Goal: Task Accomplishment & Management: Use online tool/utility

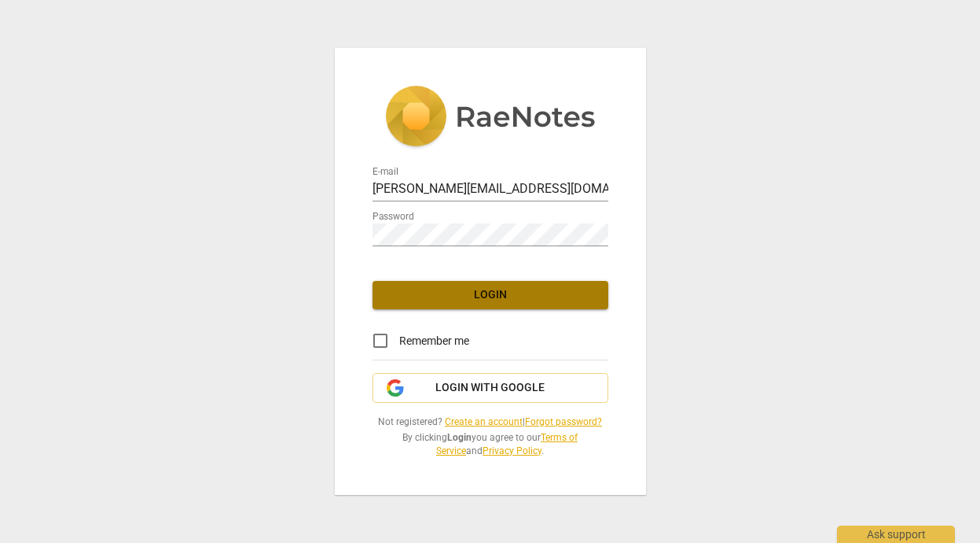
click at [506, 292] on span "Login" at bounding box center [490, 295] width 211 height 16
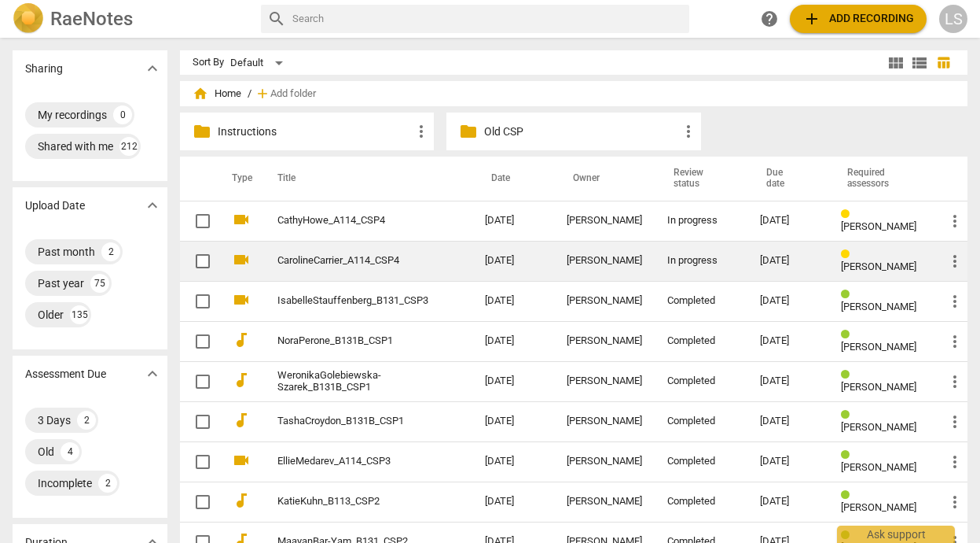
click at [559, 257] on td "[PERSON_NAME]" at bounding box center [604, 261] width 101 height 40
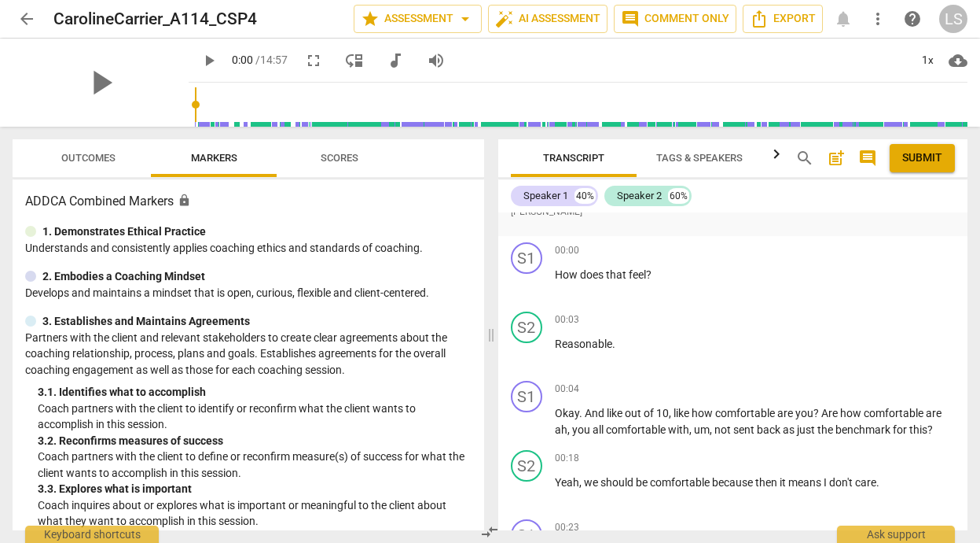
scroll to position [133, 0]
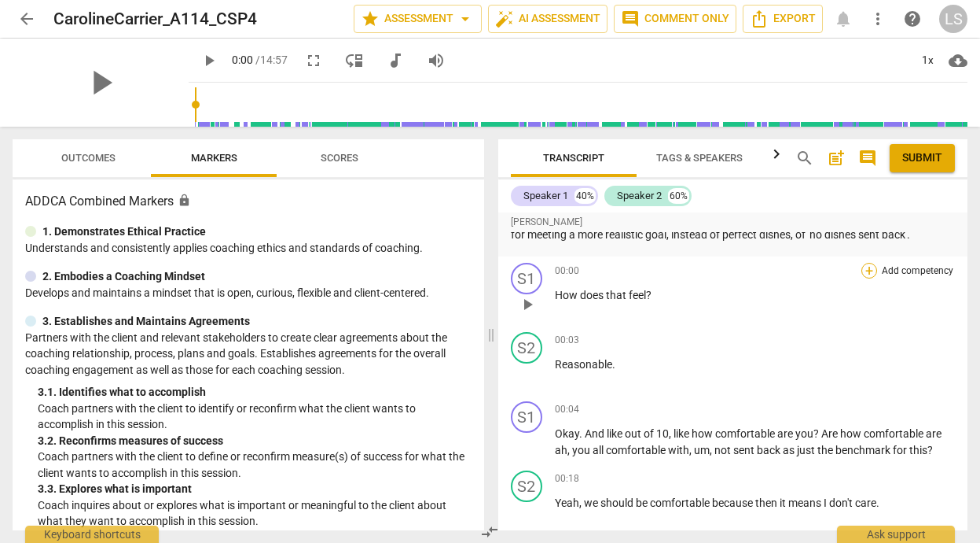
click at [862, 272] on div "+" at bounding box center [870, 271] width 16 height 16
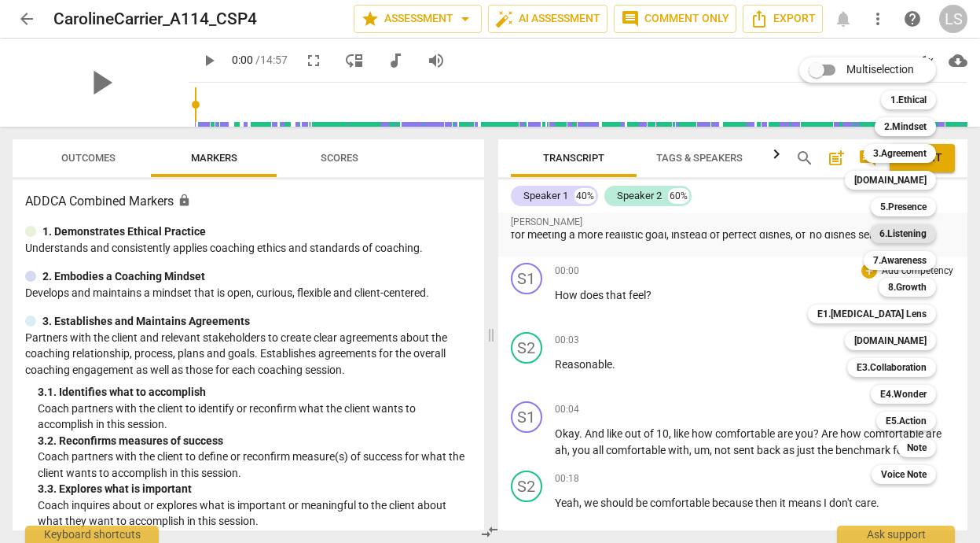
click at [903, 230] on b "6.Listening" at bounding box center [903, 233] width 47 height 19
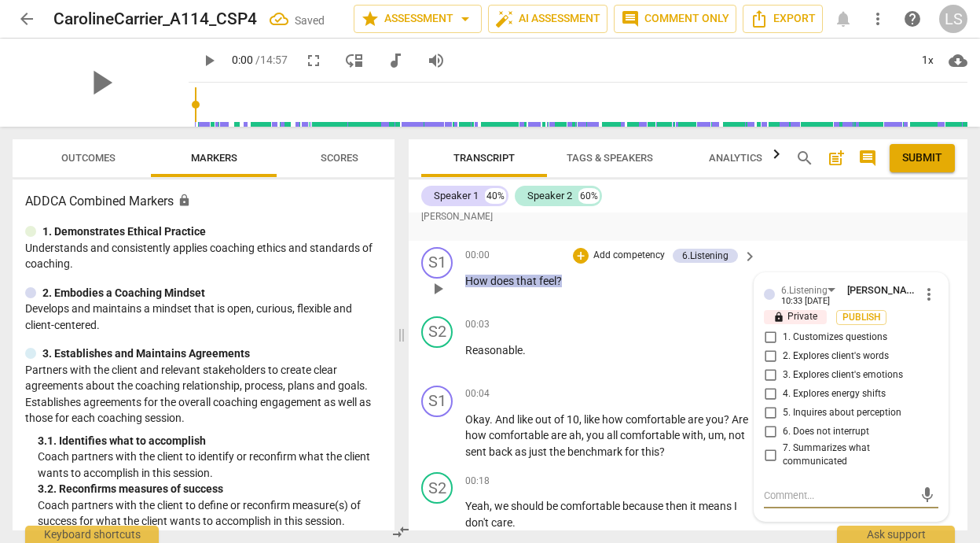
click at [767, 374] on input "3. Explores client's emotions" at bounding box center [770, 375] width 25 height 19
checkbox input "true"
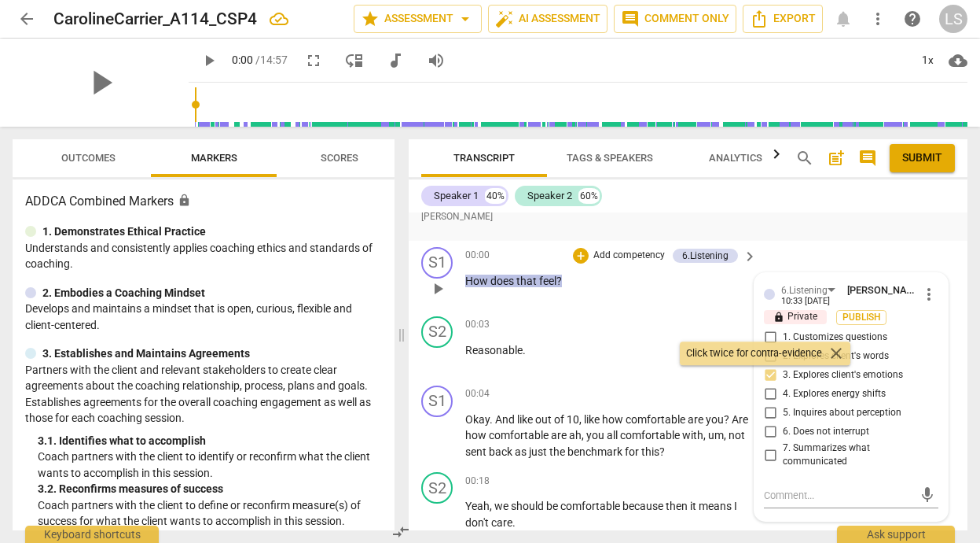
click at [769, 412] on input "5. Inquires about perception" at bounding box center [770, 412] width 25 height 19
checkbox input "true"
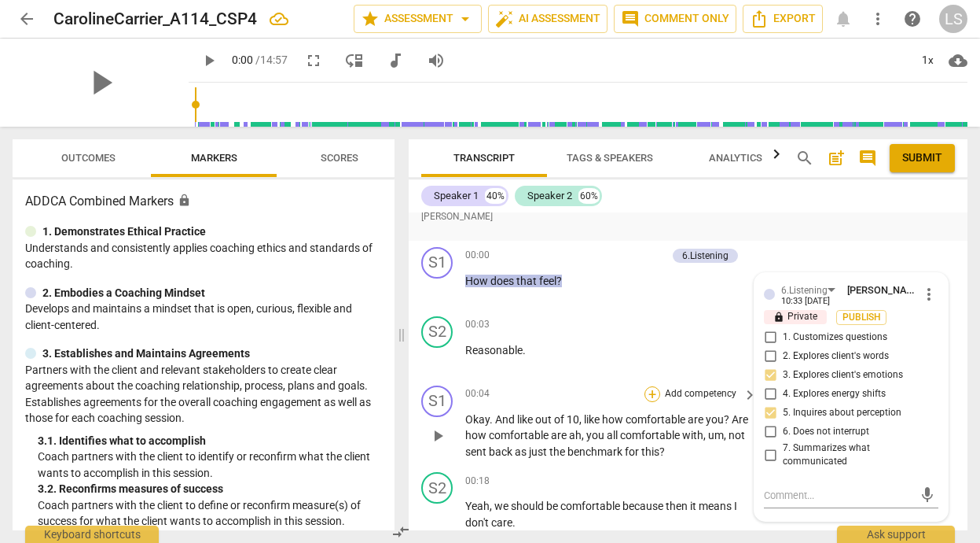
click at [653, 391] on div "+" at bounding box center [653, 394] width 16 height 16
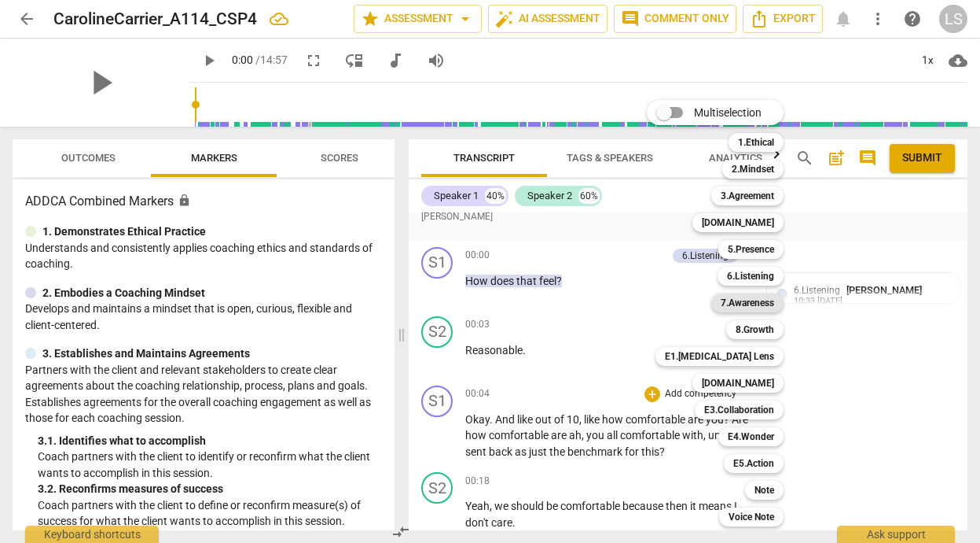
click at [749, 302] on b "7.Awareness" at bounding box center [747, 302] width 53 height 19
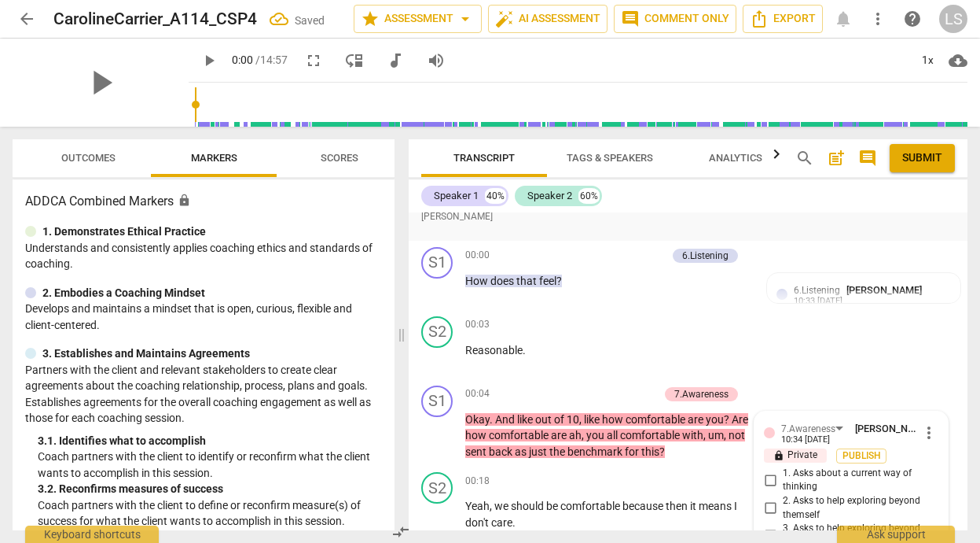
scroll to position [458, 0]
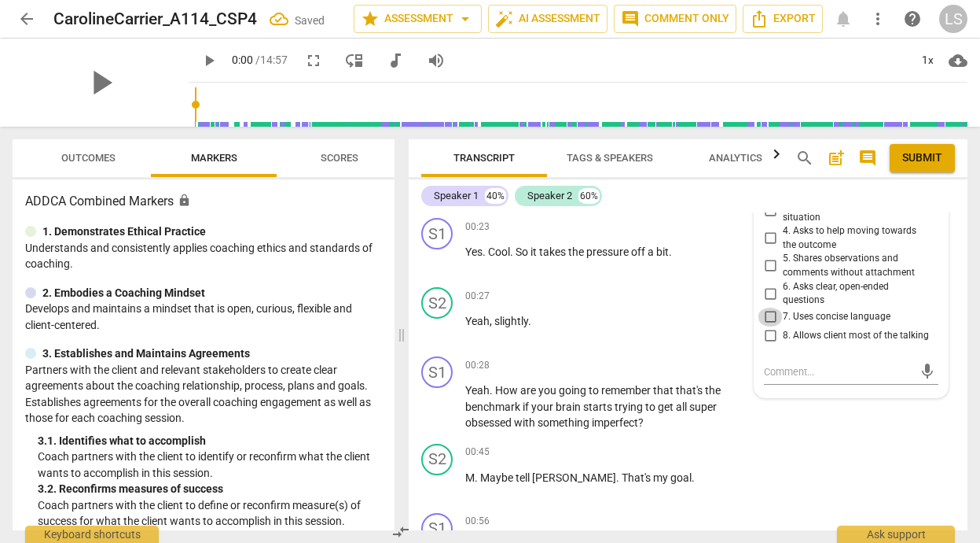
click at [767, 317] on input "7. Uses concise language" at bounding box center [770, 316] width 25 height 19
checkbox input "true"
click at [768, 291] on input "6. Asks clear, open-ended questions" at bounding box center [770, 293] width 25 height 19
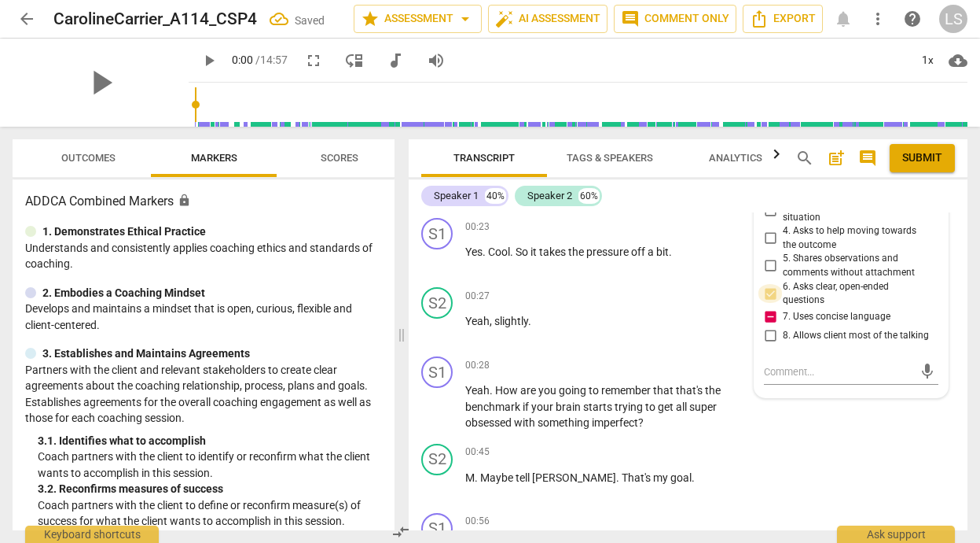
checkbox input "true"
click at [798, 397] on div "7.Awareness [PERSON_NAME] 10:34 [DATE] more_vert lock Private Publish 1. Asks a…" at bounding box center [851, 242] width 195 height 312
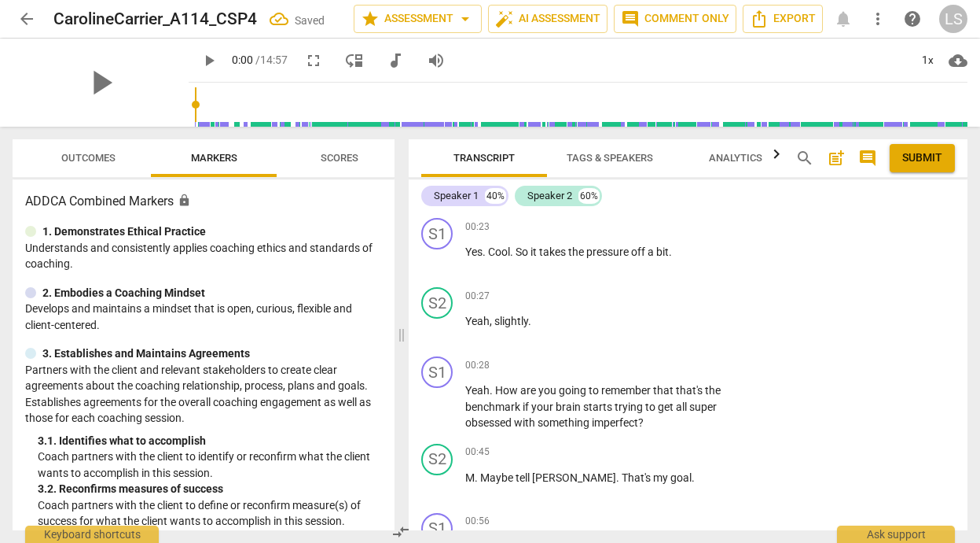
scroll to position [320, 0]
